Goal: Complete application form

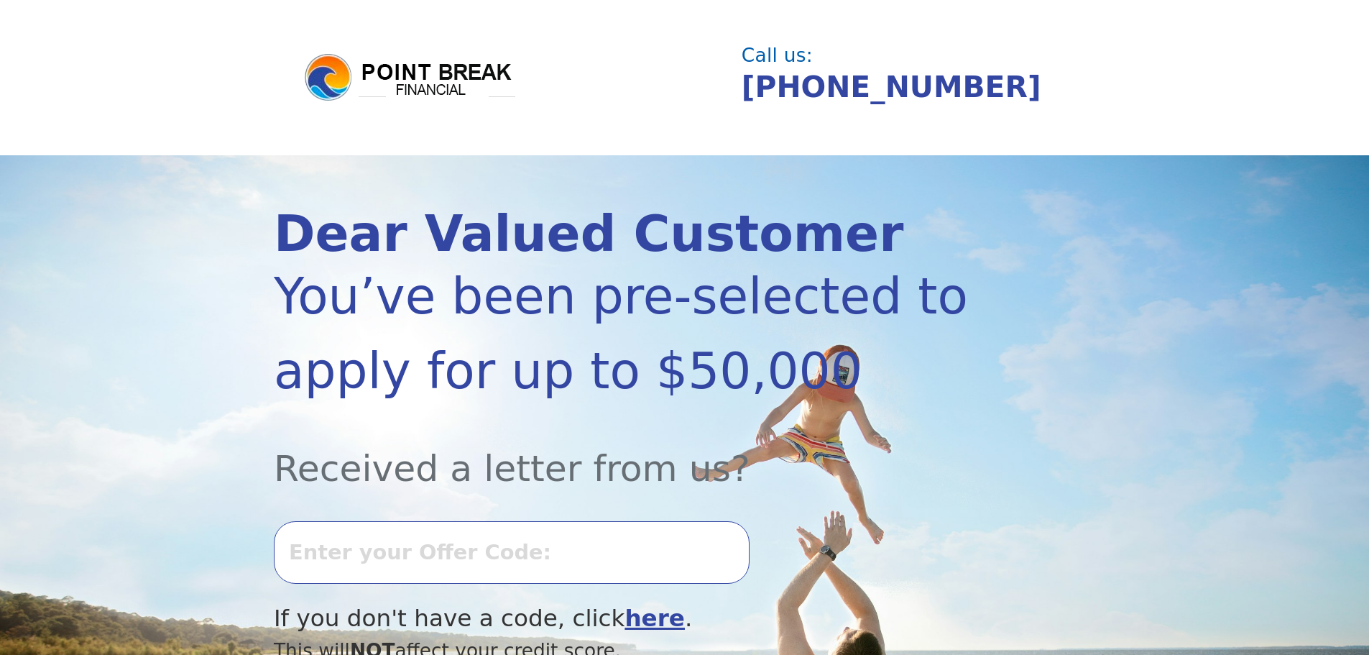
click at [439, 545] on input "text" at bounding box center [512, 552] width 476 height 62
type input "0716K-296566"
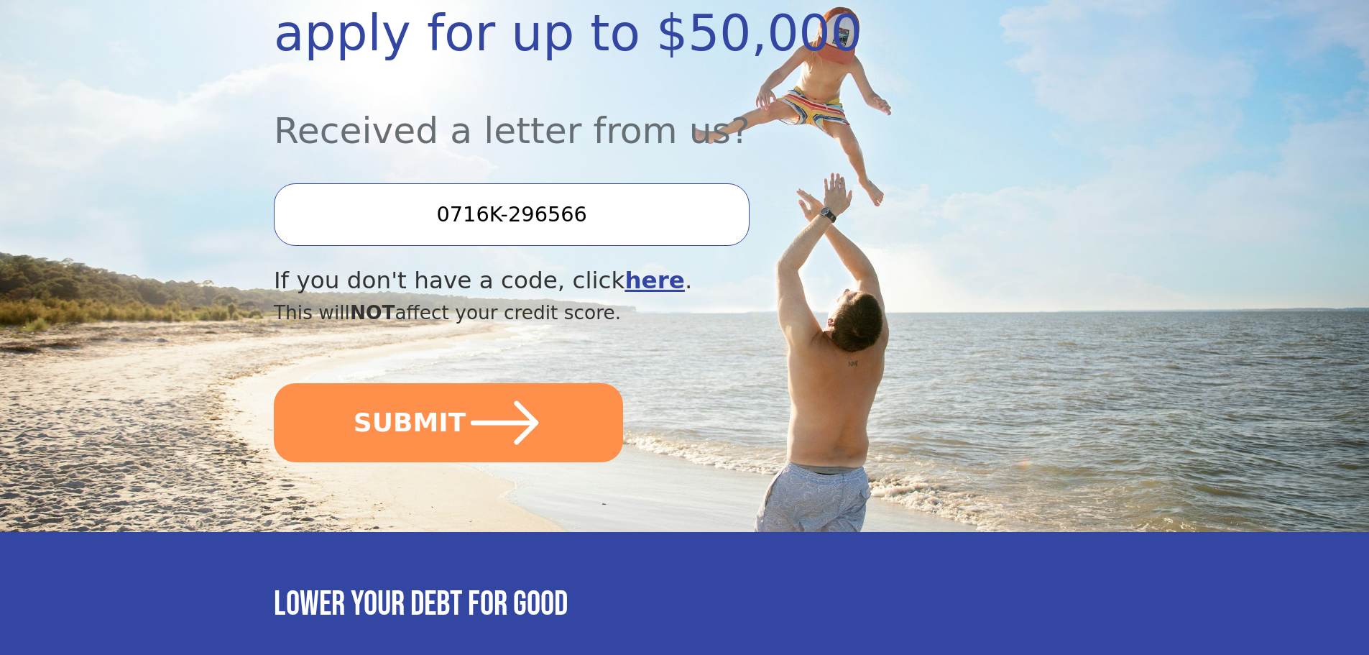
scroll to position [419, 0]
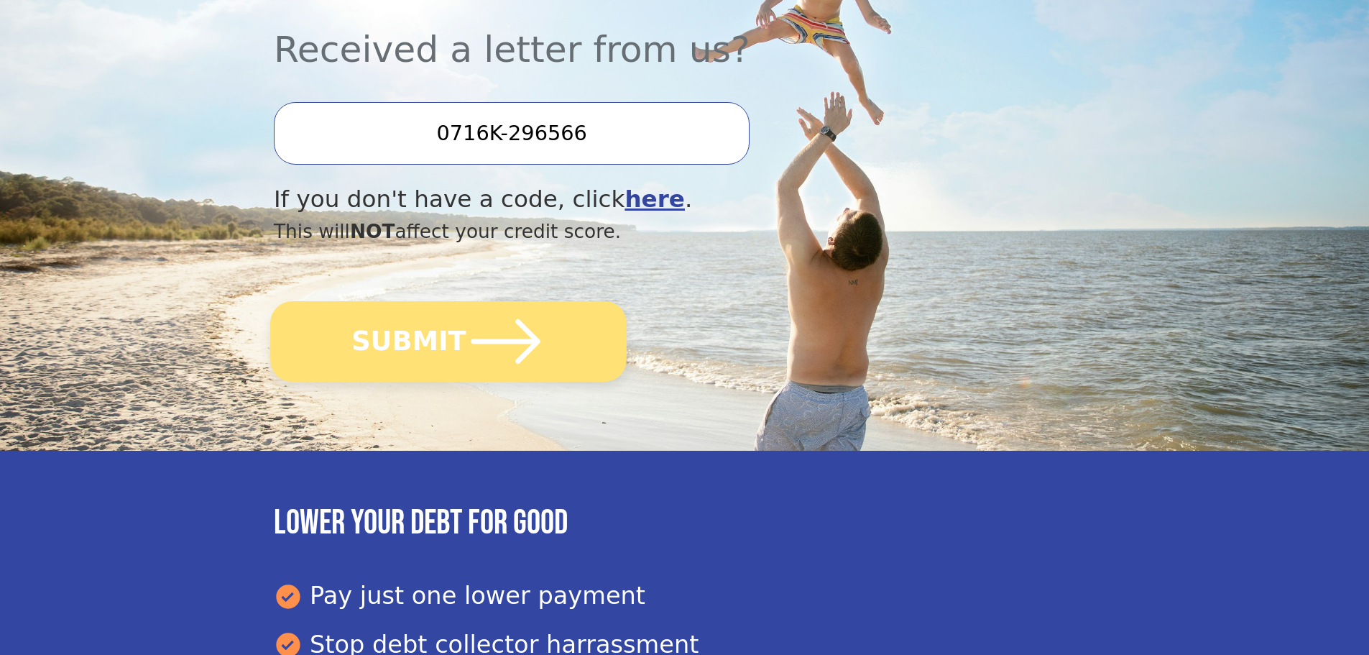
click at [550, 346] on button "SUBMIT" at bounding box center [448, 341] width 356 height 80
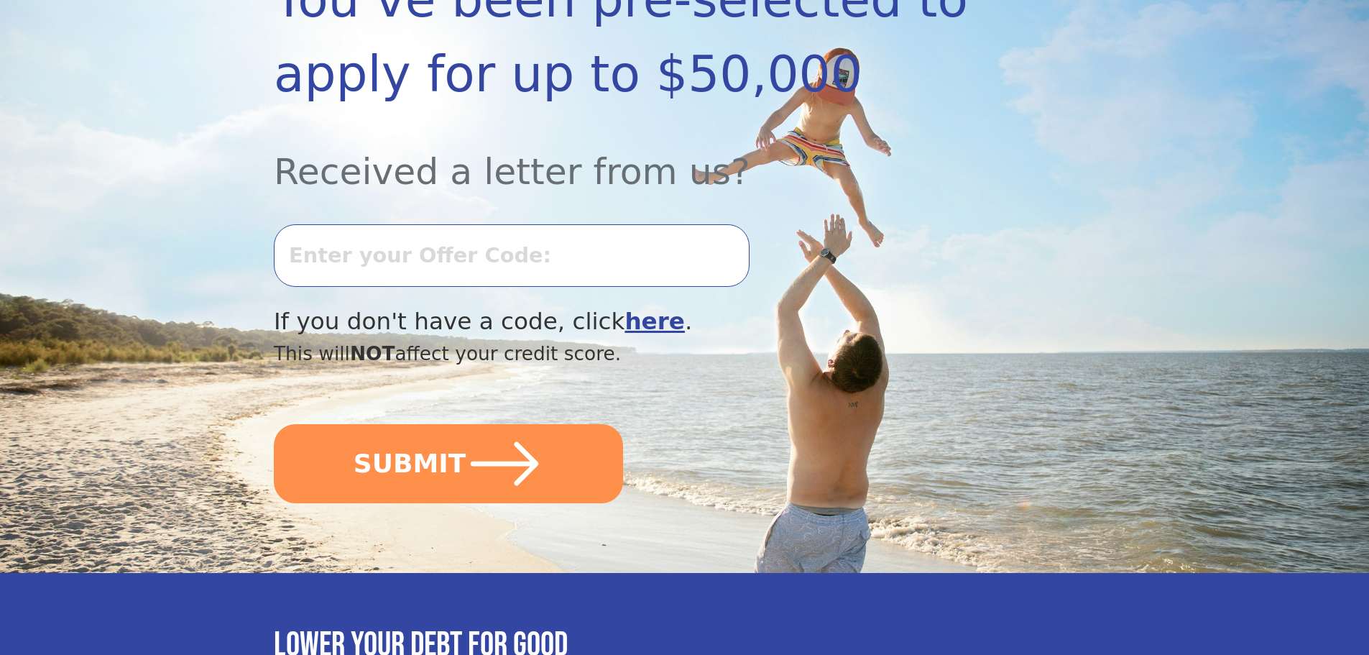
scroll to position [213, 0]
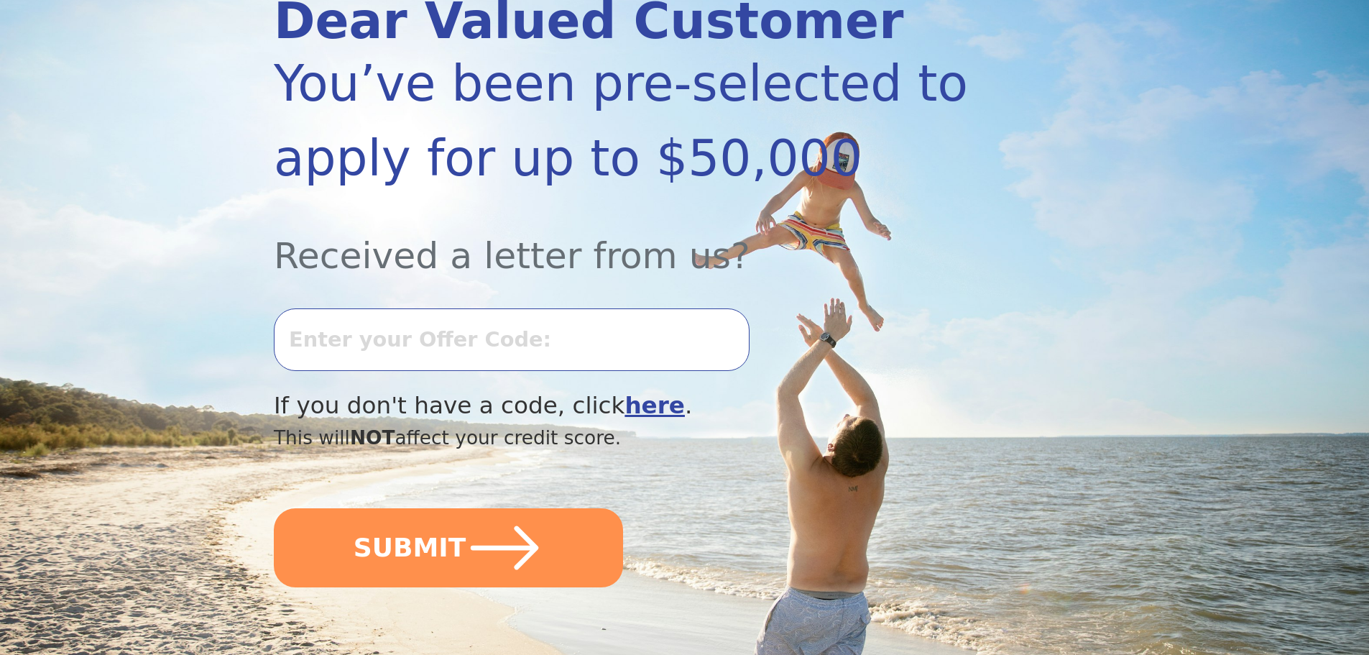
click at [564, 354] on input "text" at bounding box center [512, 339] width 476 height 62
type input "0716K-296566"
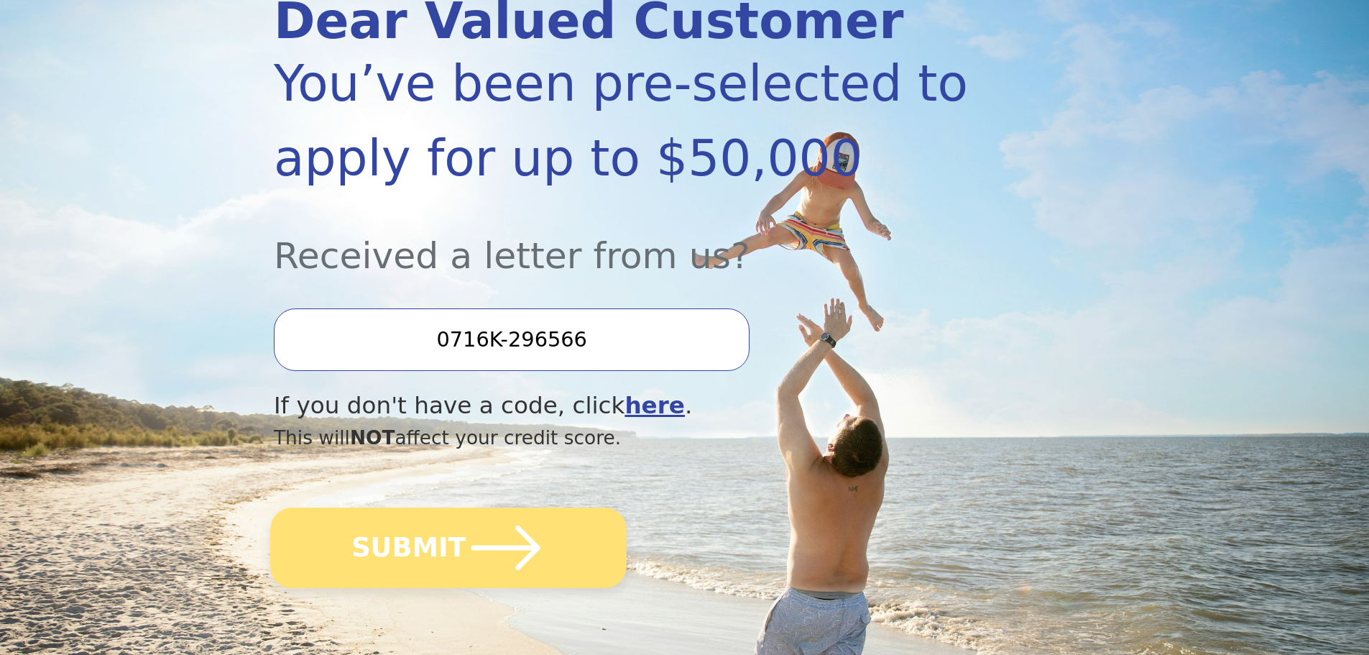
click at [513, 571] on icon "submit" at bounding box center [505, 547] width 79 height 79
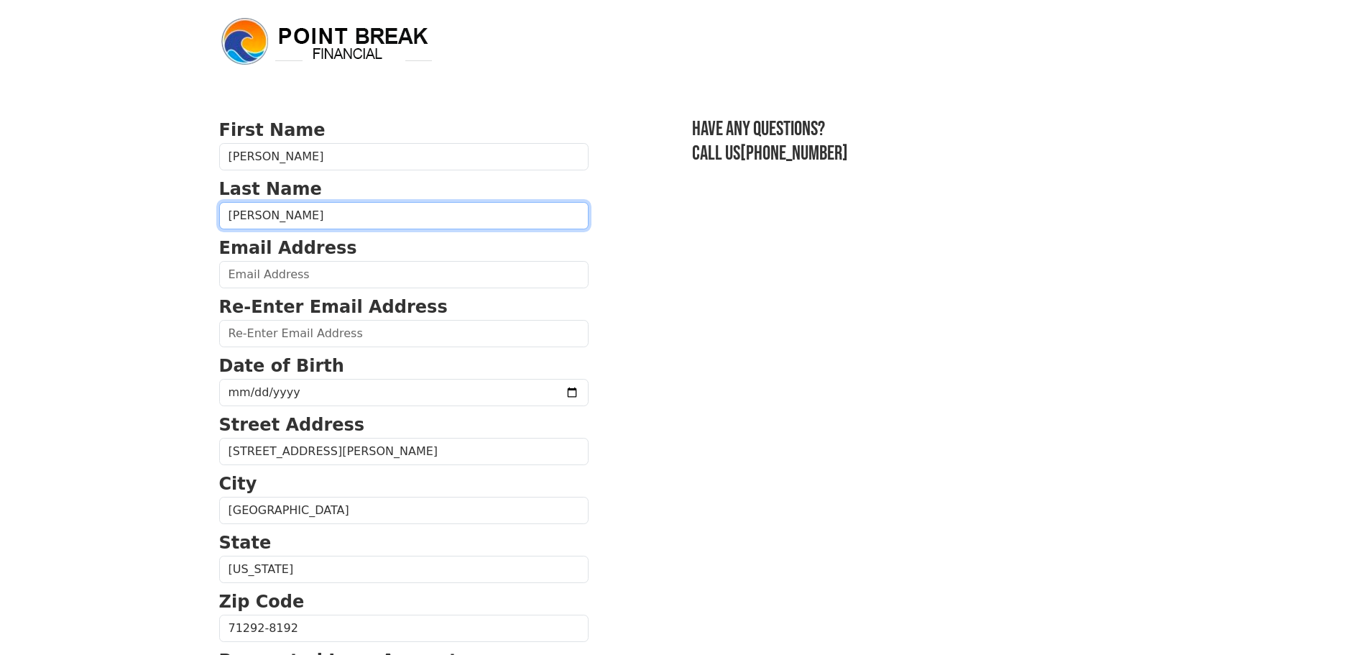
click at [400, 213] on input "Cox" at bounding box center [403, 215] width 369 height 27
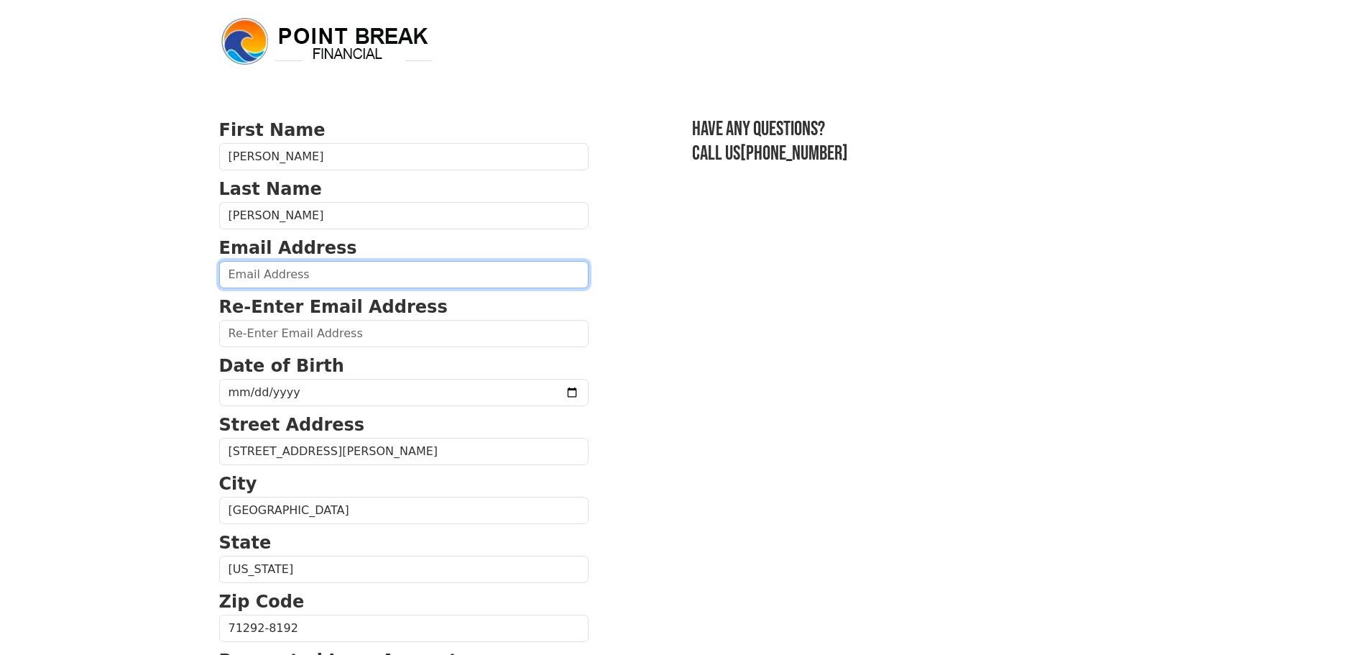
click at [454, 268] on input "email" at bounding box center [403, 274] width 369 height 27
type input "wendig0581@yahoo.com"
type input "(318) 791-4420"
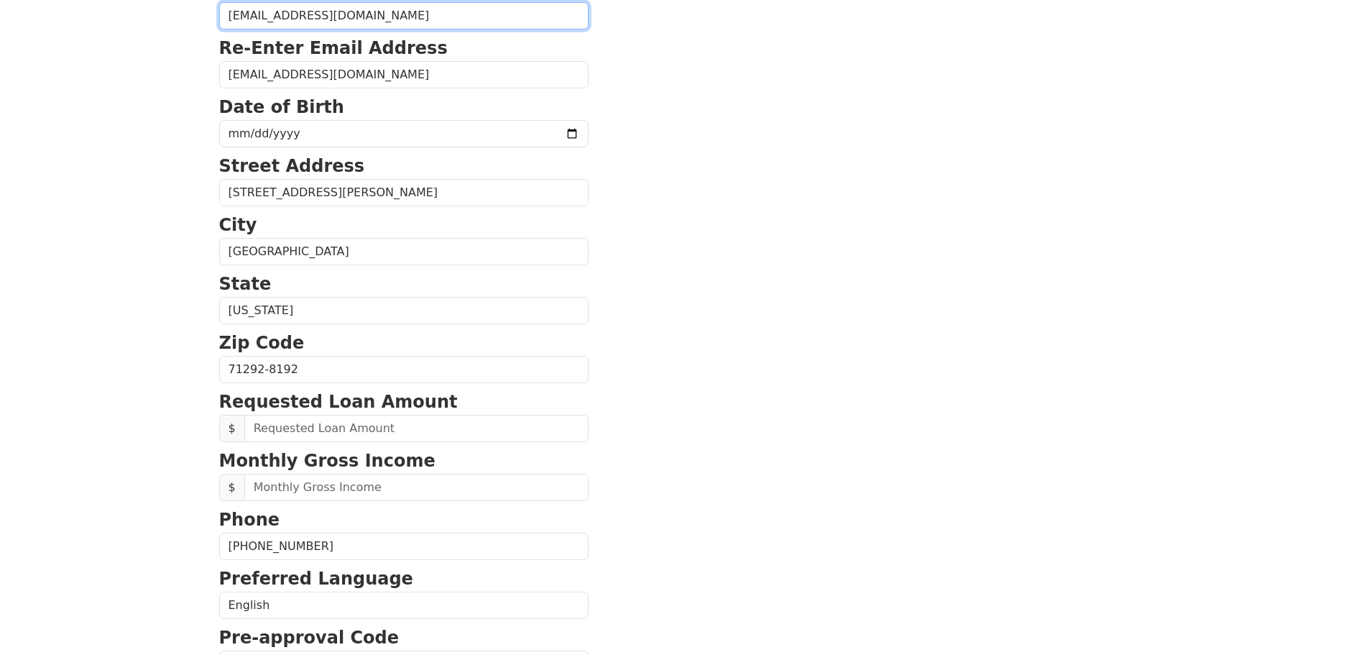
scroll to position [257, 0]
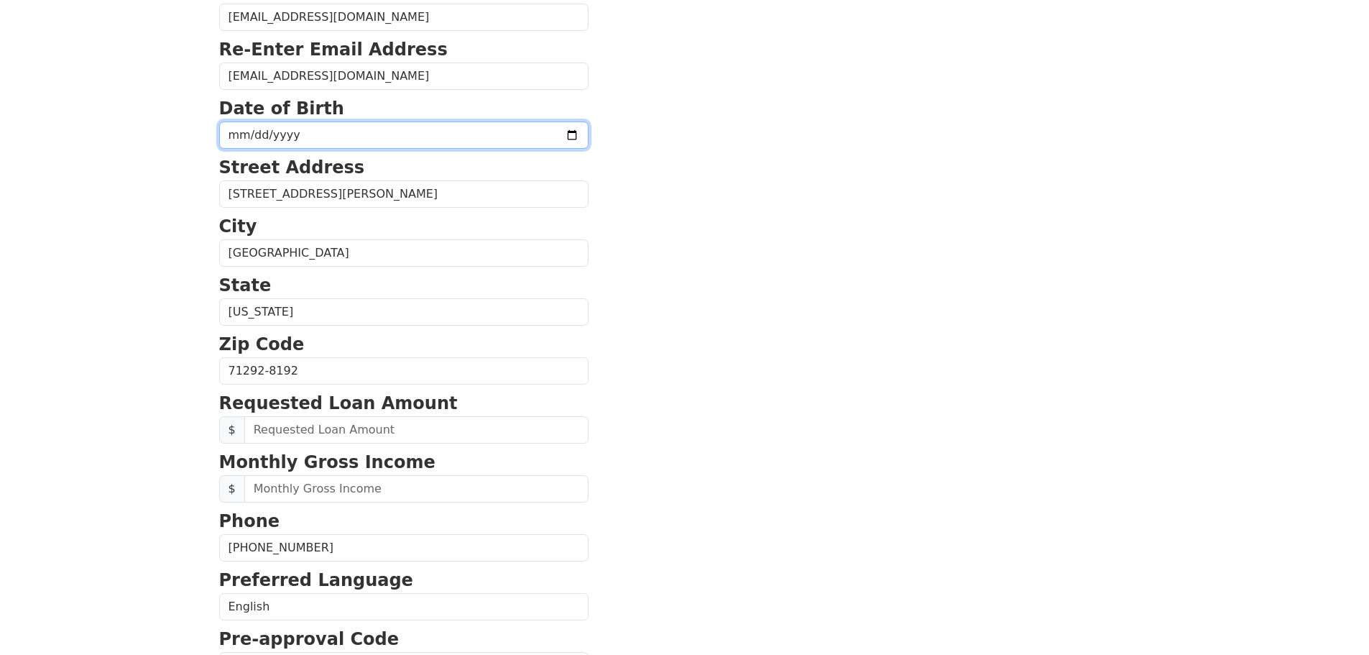
click at [391, 149] on input "date" at bounding box center [403, 134] width 369 height 27
type input "1981-05-25"
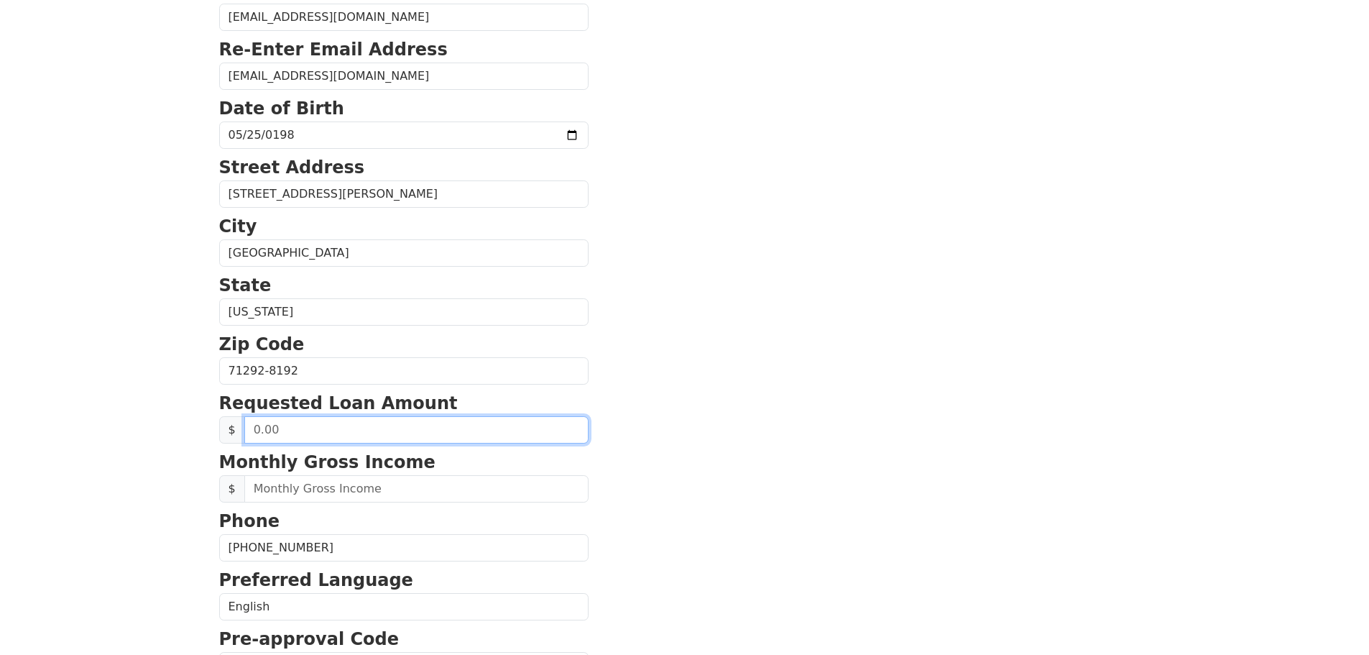
click at [317, 443] on input "text" at bounding box center [416, 429] width 344 height 27
type input "3,900.00"
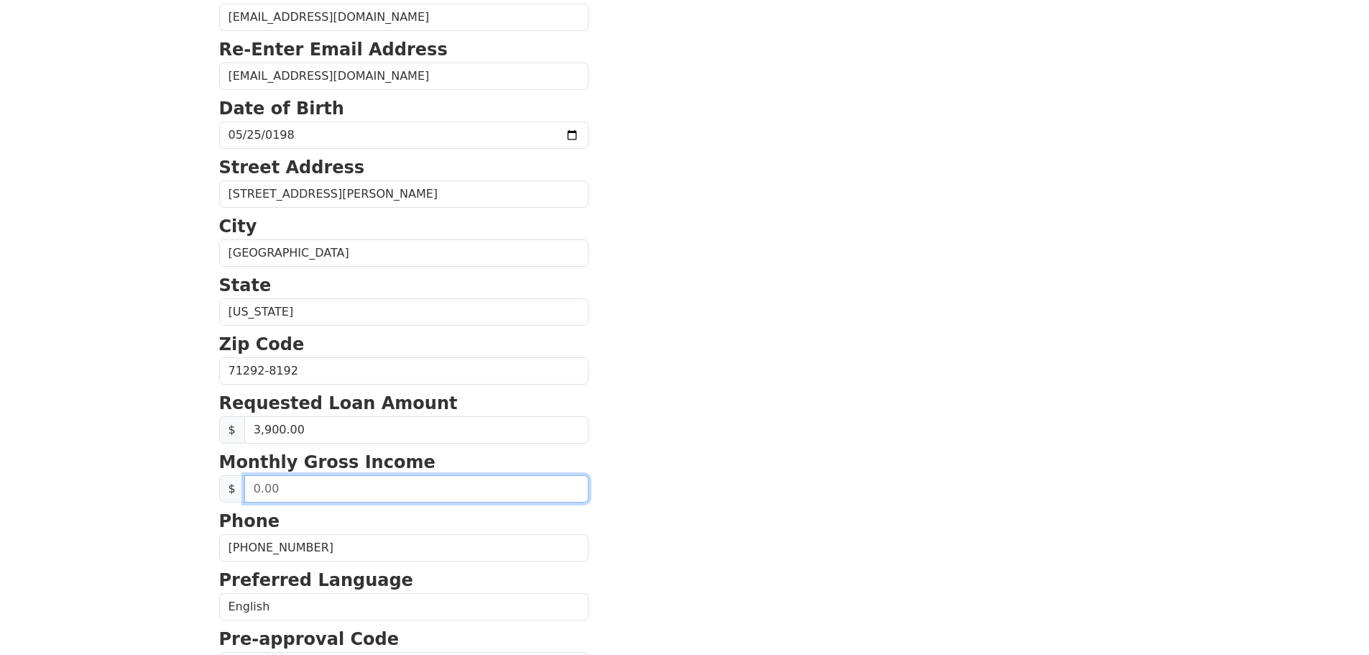
click at [320, 502] on input "text" at bounding box center [416, 488] width 344 height 27
type input "3,900.00"
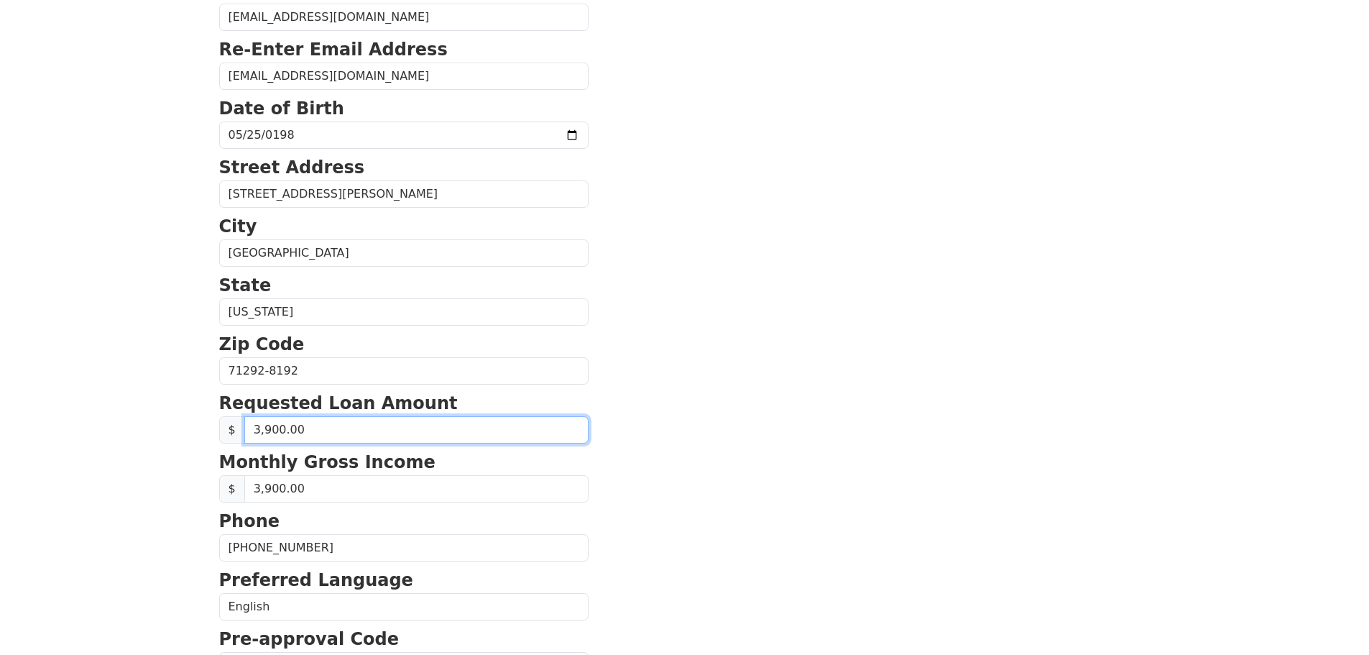
click at [354, 443] on input "3,900.00" at bounding box center [416, 429] width 344 height 27
type input "15,000.00"
click at [769, 475] on section "First Name Wendi Last Name Cox Email Address wendig0581@yahoo.com Re-Enter Emai…" at bounding box center [684, 372] width 931 height 1025
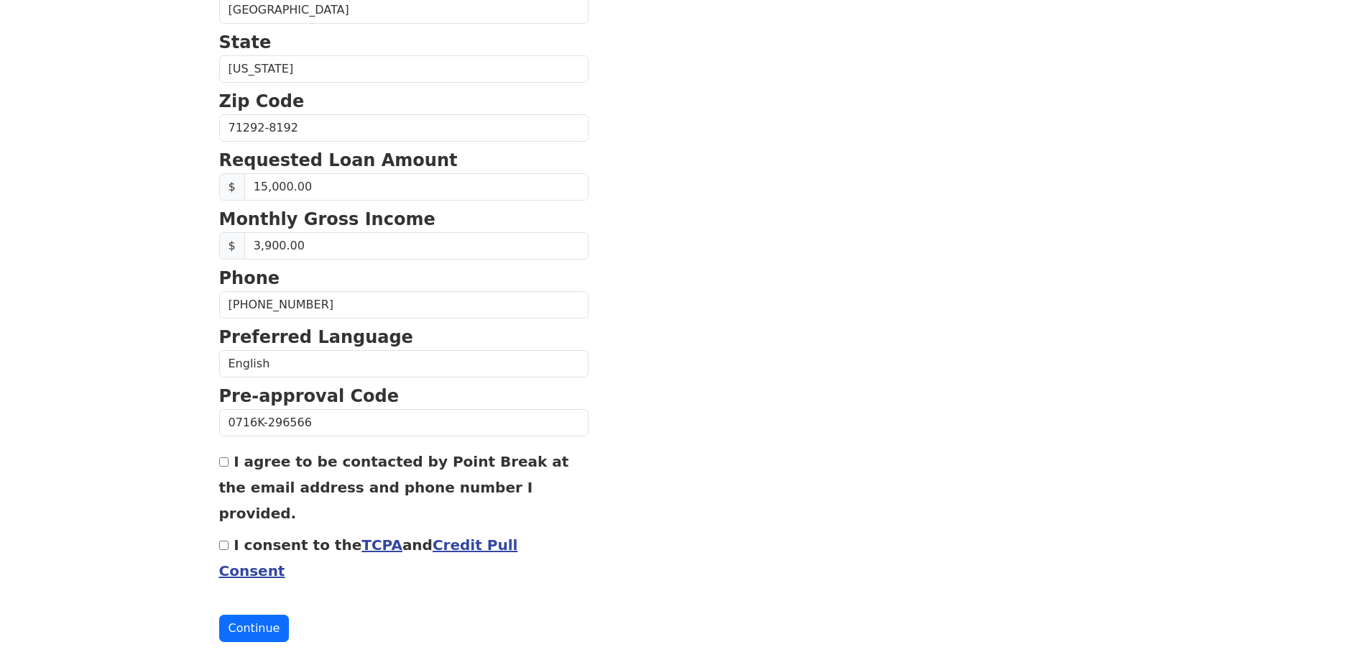
scroll to position [521, 0]
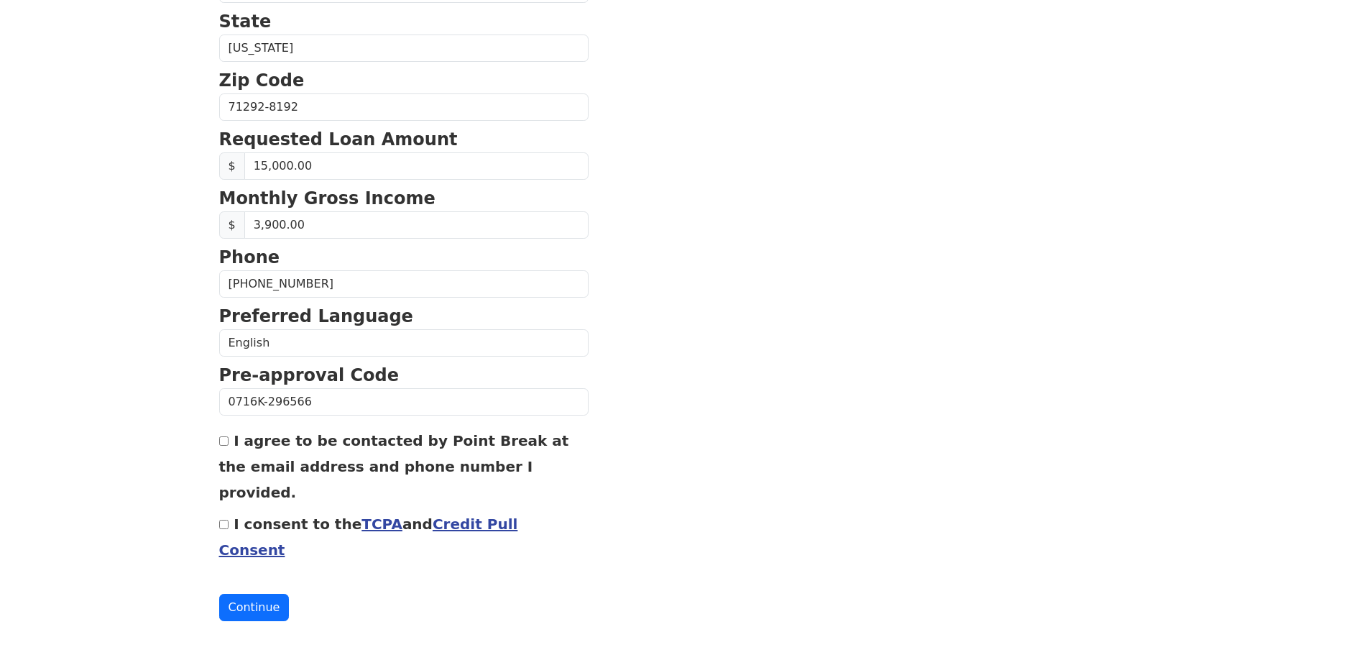
click at [221, 446] on input "I agree to be contacted by Point Break at the email address and phone number I …" at bounding box center [223, 440] width 9 height 9
checkbox input "true"
click at [223, 529] on input "I consent to the TCPA and Credit Pull Consent" at bounding box center [223, 524] width 9 height 9
checkbox input "true"
click at [256, 594] on button "Continue" at bounding box center [254, 607] width 70 height 27
